Goal: Find specific page/section: Find specific page/section

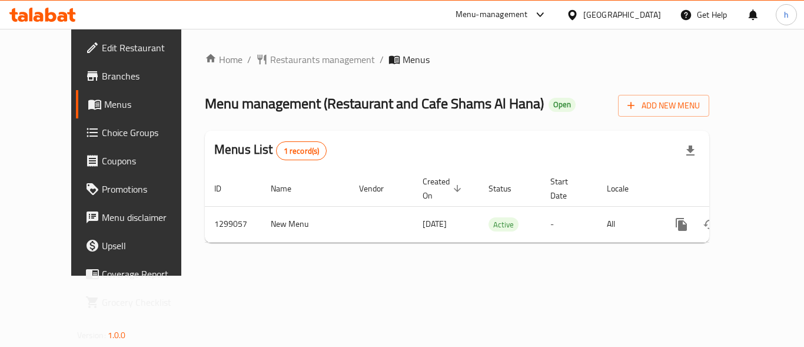
click at [534, 15] on icon at bounding box center [540, 15] width 14 height 14
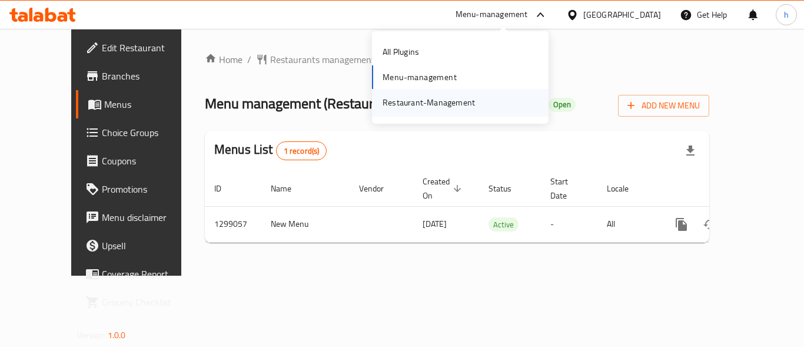
click at [438, 98] on div "Restaurant-Management" at bounding box center [428, 102] width 92 height 13
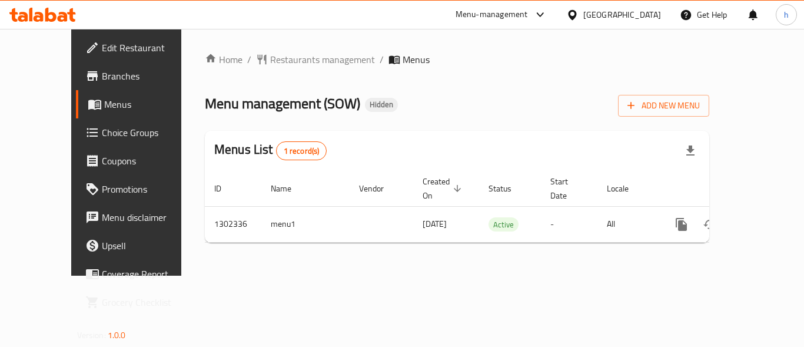
drag, startPoint x: 477, startPoint y: 9, endPoint x: 491, endPoint y: 29, distance: 24.5
click at [477, 9] on div "Menu-management" at bounding box center [491, 15] width 72 height 14
click at [462, 102] on div "Restaurant-Management" at bounding box center [428, 102] width 92 height 13
click at [528, 18] on div "Menu-management" at bounding box center [491, 15] width 72 height 14
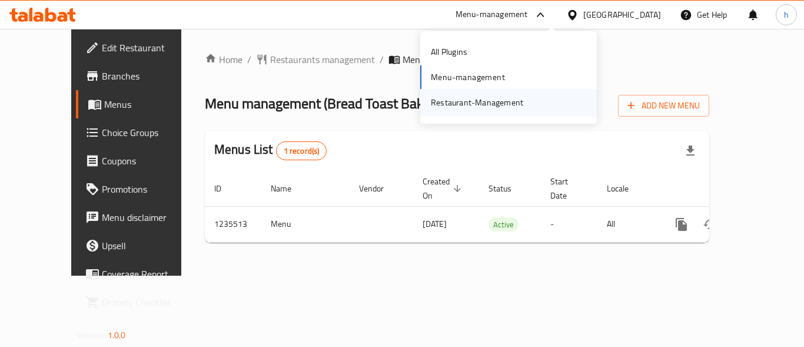
click at [485, 98] on div "Restaurant-Management" at bounding box center [477, 102] width 92 height 13
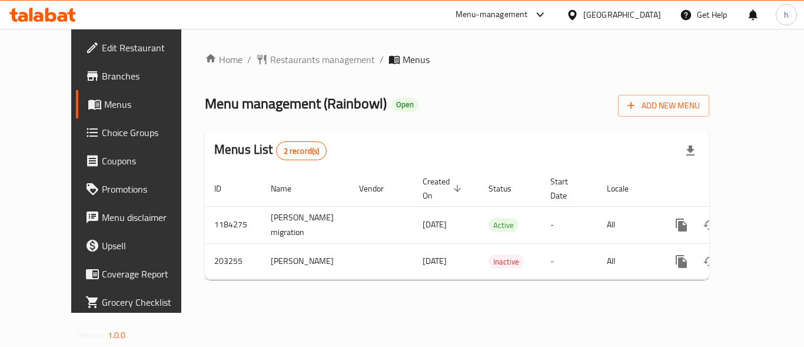
click at [528, 15] on div "Menu-management" at bounding box center [491, 15] width 72 height 14
click at [488, 102] on div "Restaurant-Management" at bounding box center [477, 102] width 92 height 13
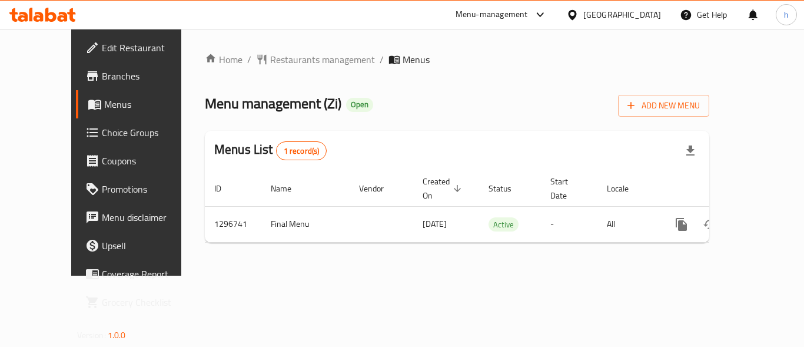
click at [498, 11] on div "Menu-management" at bounding box center [491, 15] width 72 height 14
click at [447, 95] on div "Restaurant-Management" at bounding box center [428, 102] width 111 height 27
